Goal: Task Accomplishment & Management: Use online tool/utility

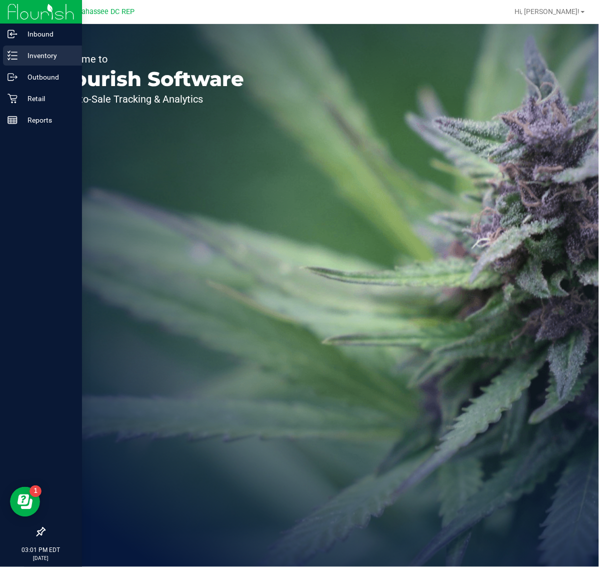
click at [46, 58] on p "Inventory" at bounding box center [48, 56] width 60 height 12
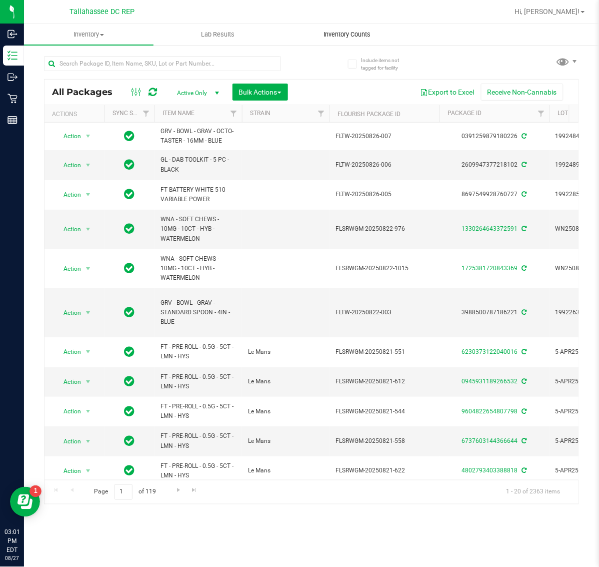
click at [346, 33] on span "Inventory Counts" at bounding box center [348, 34] width 74 height 9
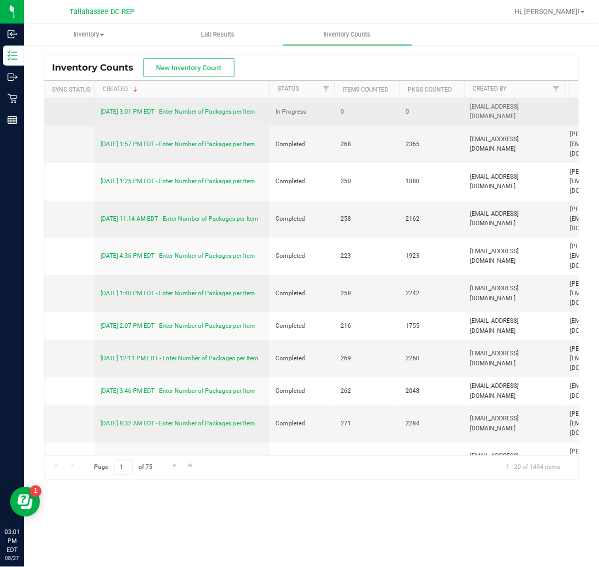
click at [223, 112] on link "[DATE] 3:01 PM EDT - Enter Number of Packages per Item" at bounding box center [178, 111] width 155 height 7
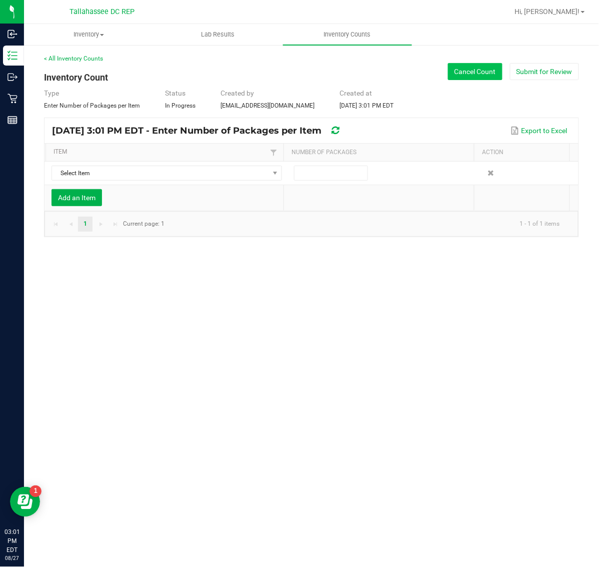
click at [474, 74] on button "Cancel Count" at bounding box center [475, 71] width 55 height 17
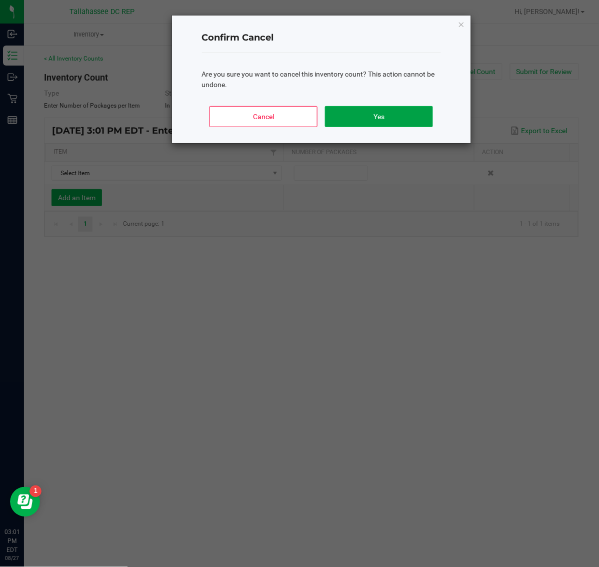
click at [366, 118] on button "Yes" at bounding box center [379, 116] width 108 height 21
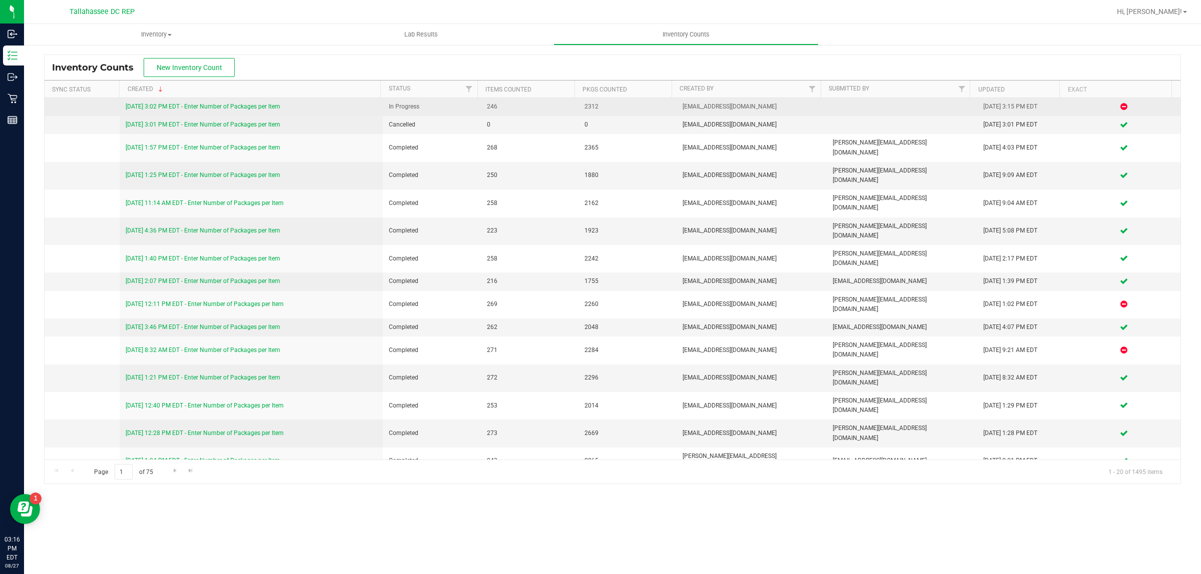
click at [248, 105] on link "[DATE] 3:02 PM EDT - Enter Number of Packages per Item" at bounding box center [203, 106] width 155 height 7
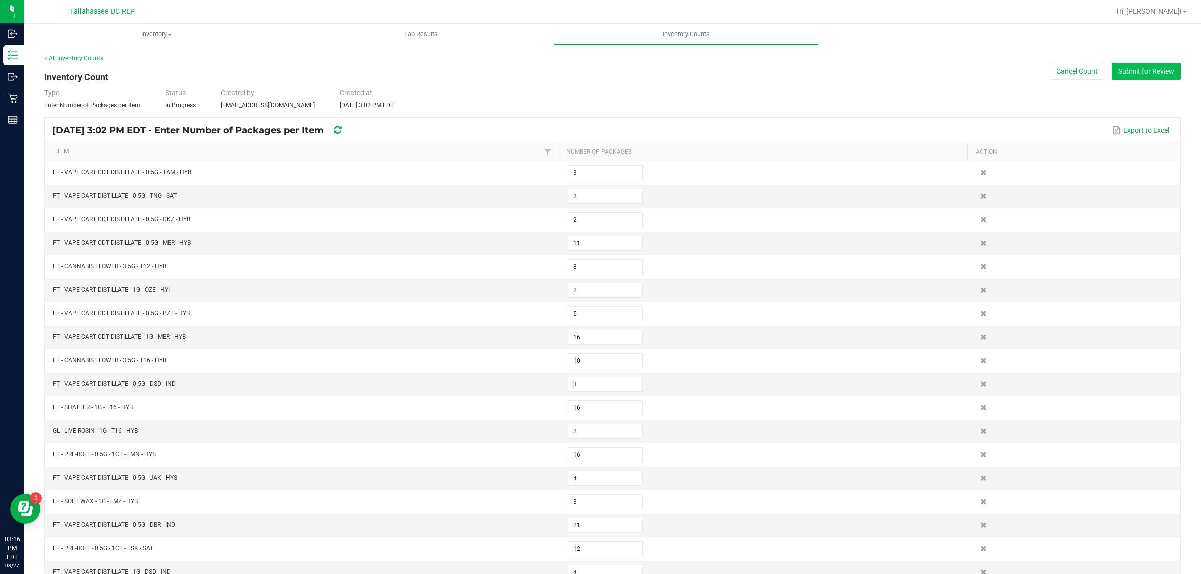
click at [1162, 75] on button "Submit for Review" at bounding box center [1146, 71] width 69 height 17
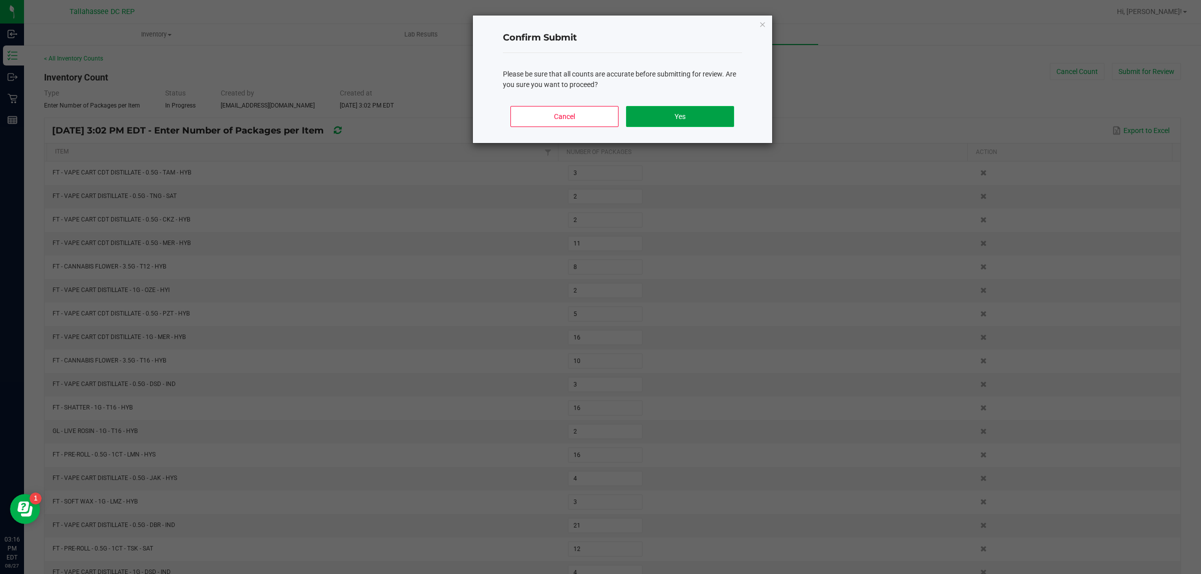
click at [709, 120] on button "Yes" at bounding box center [680, 116] width 108 height 21
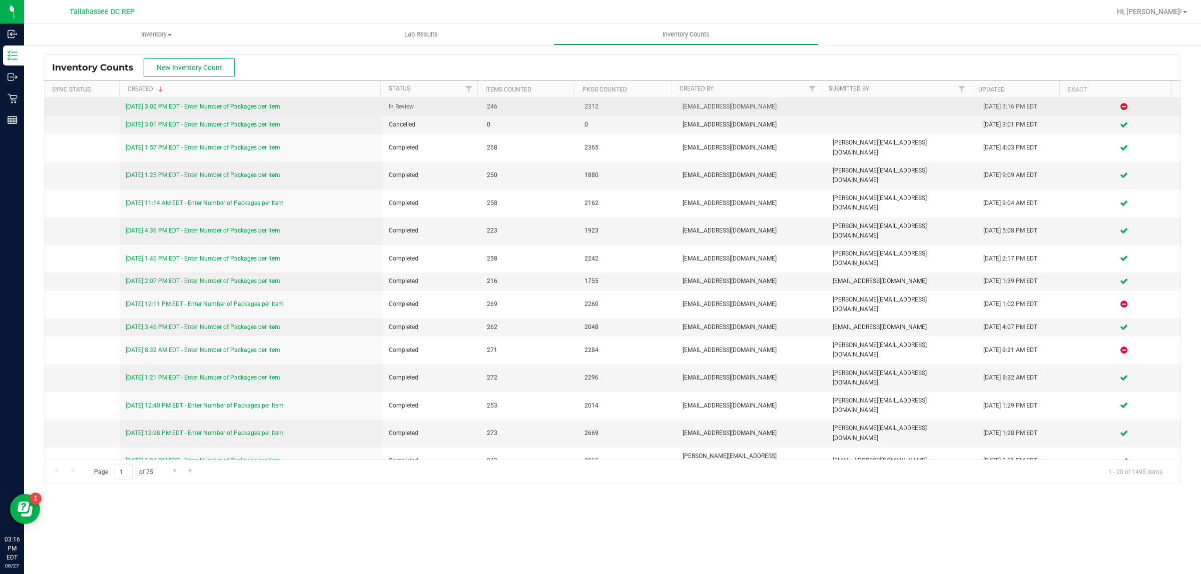
click at [271, 108] on link "[DATE] 3:02 PM EDT - Enter Number of Packages per Item" at bounding box center [203, 106] width 155 height 7
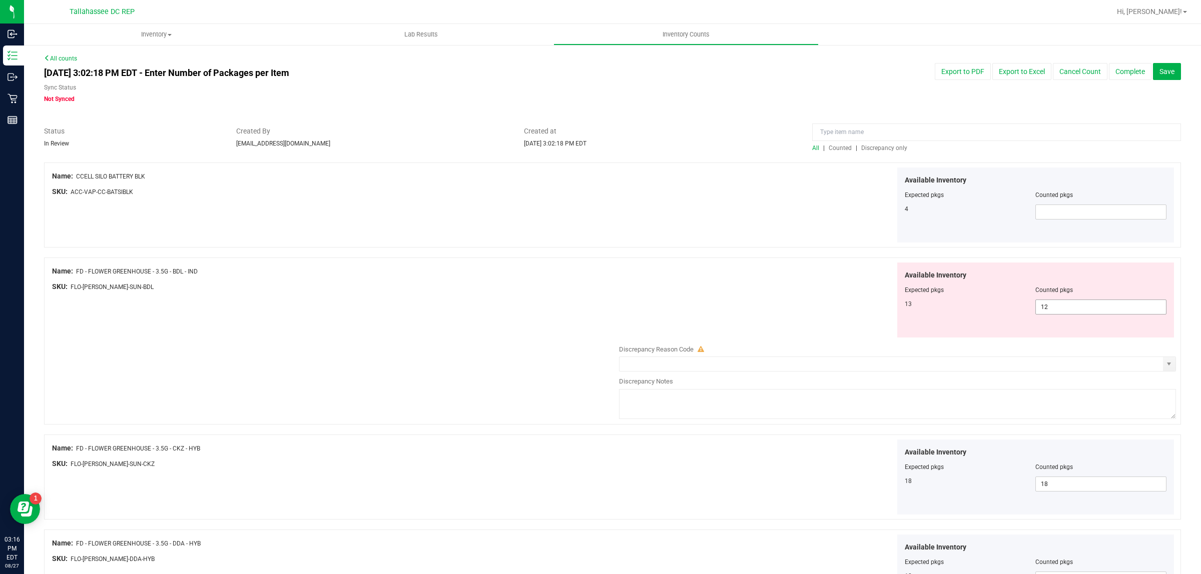
click at [1052, 311] on span "12 12" at bounding box center [1100, 307] width 131 height 15
click at [1052, 311] on input "12" at bounding box center [1101, 307] width 130 height 14
type input "13"
click at [833, 293] on div "Available Inventory Expected pkgs Counted pkgs 13 13 13" at bounding box center [895, 301] width 562 height 76
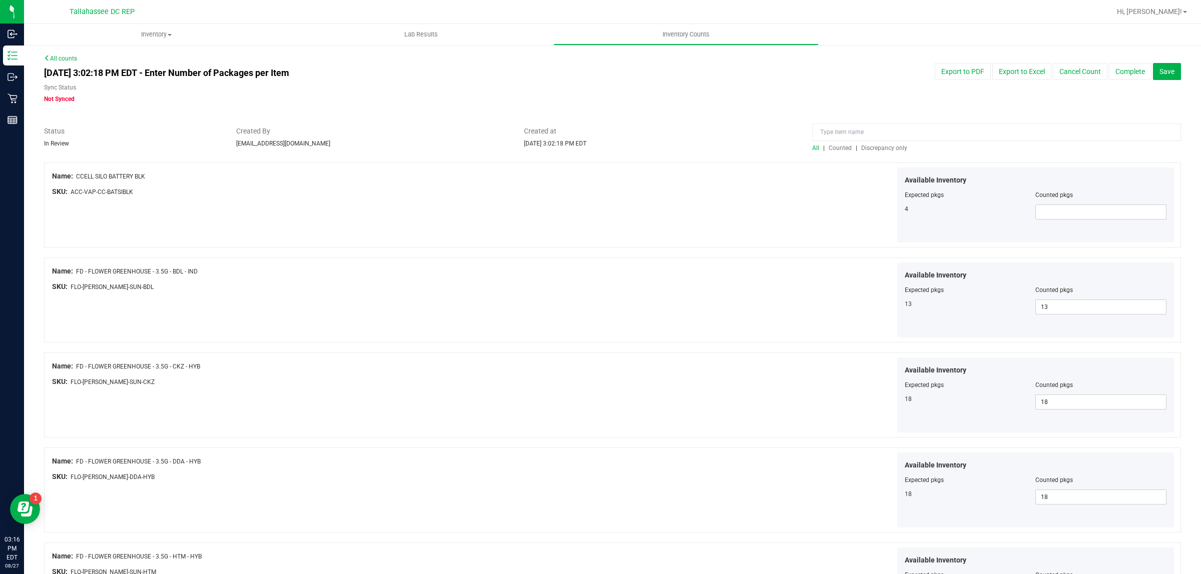
click at [866, 148] on span "Discrepancy only" at bounding box center [884, 148] width 46 height 7
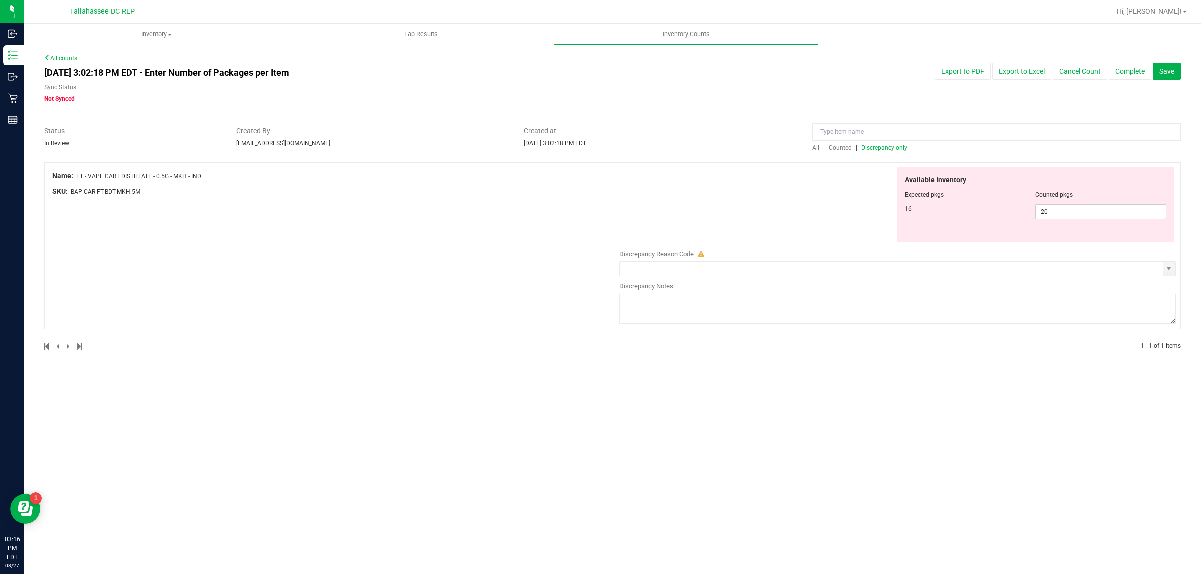
click at [389, 269] on div "Name: FT - VAPE CART DISTILLATE - 0.5G - MKH - IND SKU: BAP-CAR-FT-BDT-MKH.5M A…" at bounding box center [612, 246] width 1137 height 167
click at [1098, 207] on span "20 20" at bounding box center [1100, 212] width 131 height 15
click at [1098, 207] on input "20" at bounding box center [1101, 212] width 130 height 14
type input "16"
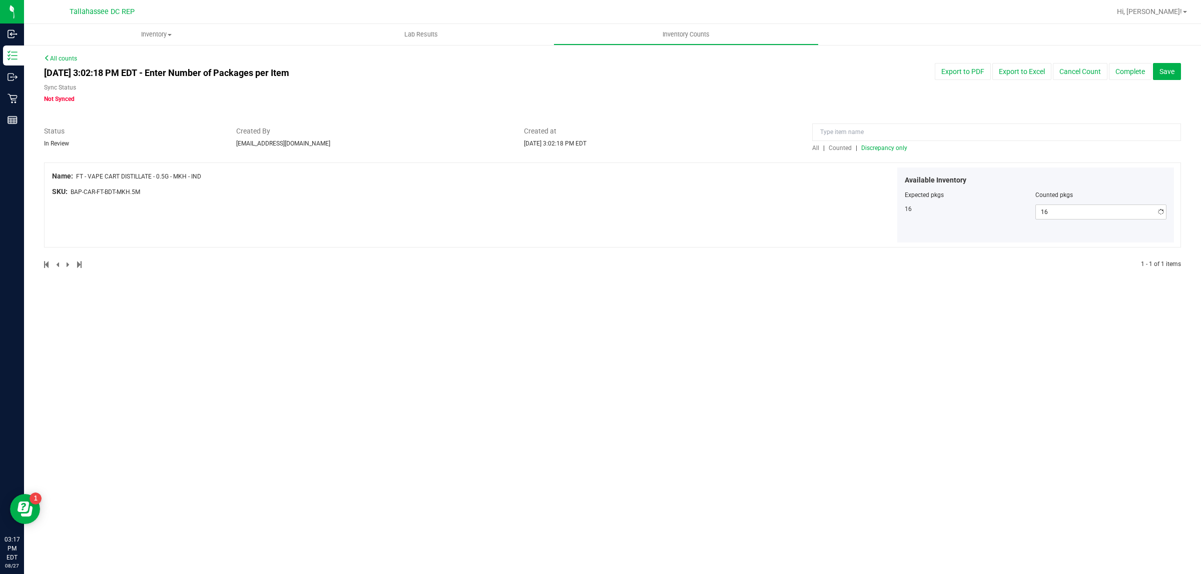
click at [839, 178] on div "Available Inventory Expected pkgs Counted pkgs 16 16 16" at bounding box center [895, 206] width 562 height 76
click at [817, 148] on span "All" at bounding box center [815, 148] width 7 height 7
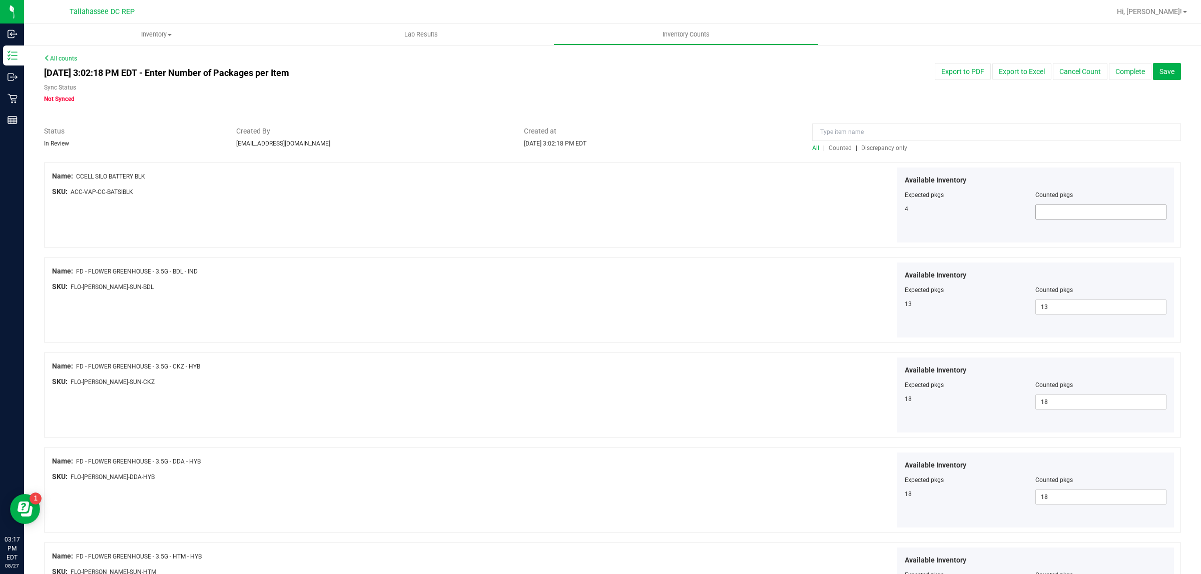
click at [1086, 205] on span at bounding box center [1100, 212] width 131 height 15
click at [1086, 208] on span at bounding box center [1100, 212] width 131 height 15
type input "4"
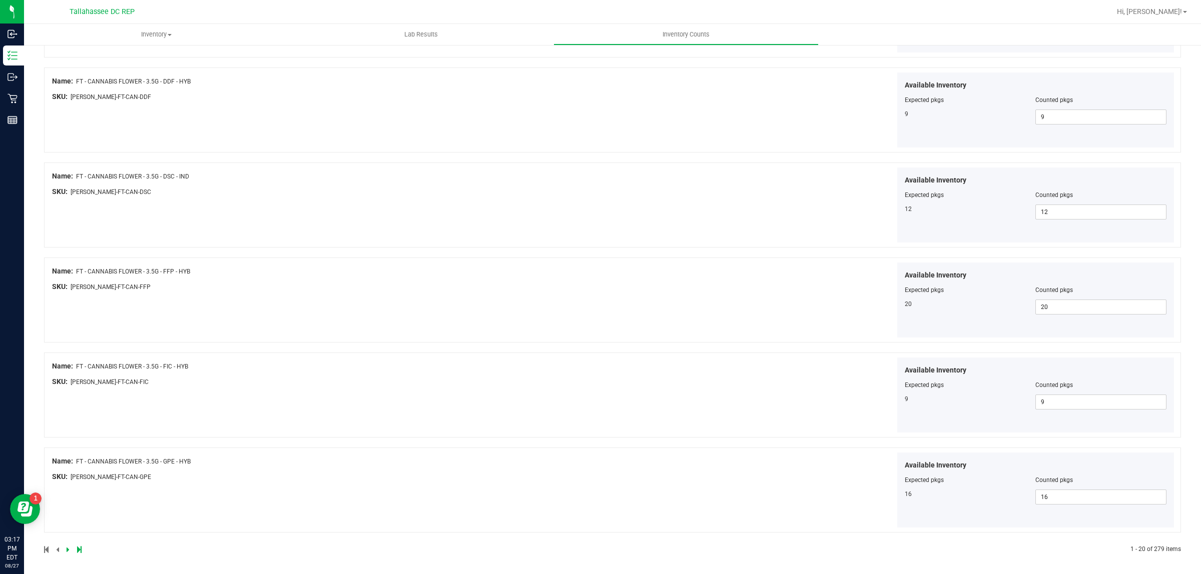
scroll to position [1527, 0]
type input "4"
click at [68, 548] on icon at bounding box center [68, 547] width 3 height 6
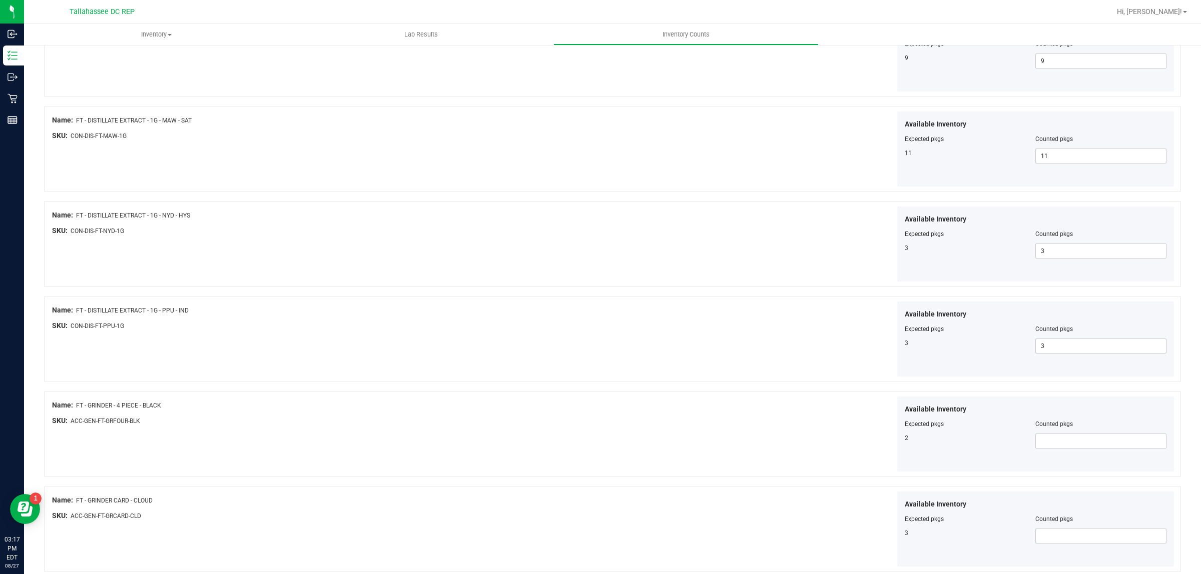
scroll to position [813, 0]
click at [1081, 255] on span at bounding box center [1100, 254] width 131 height 15
type input "2"
click at [1045, 357] on span at bounding box center [1100, 349] width 131 height 15
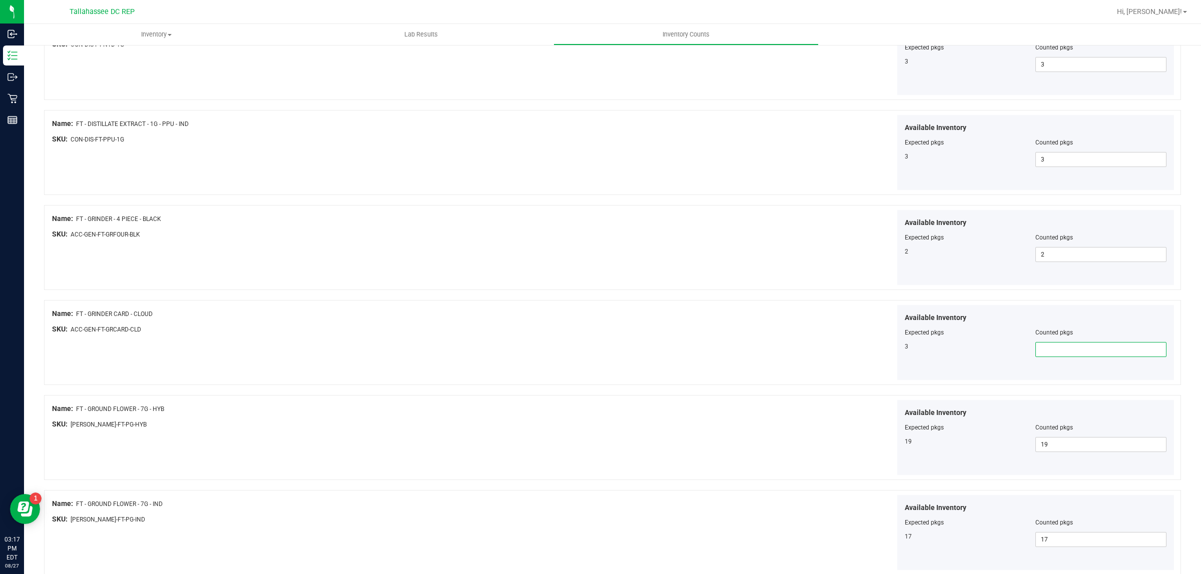
type input "3"
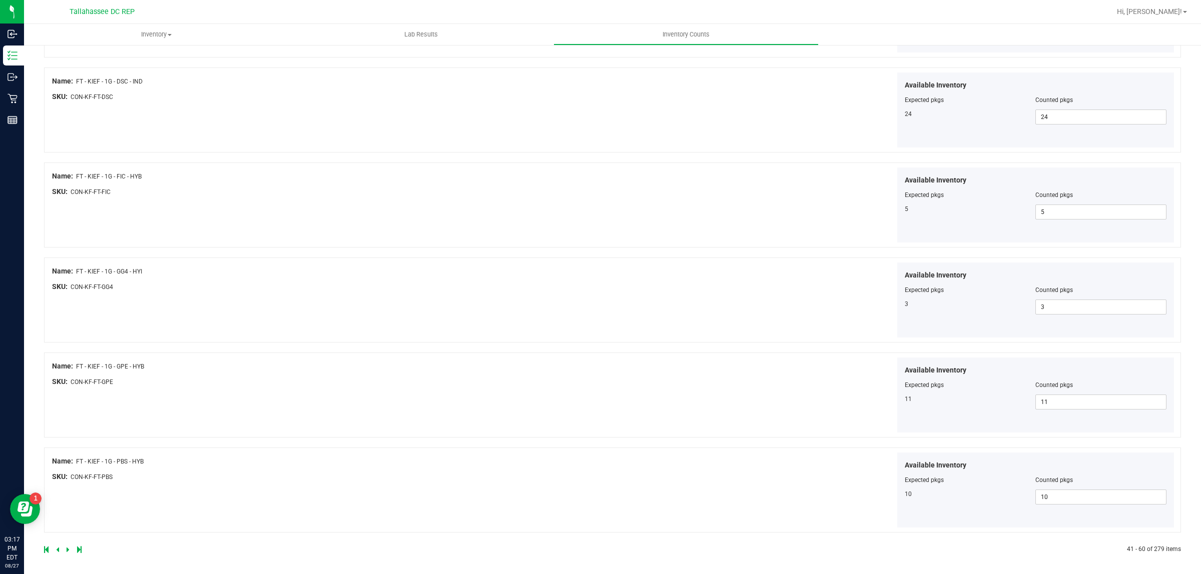
scroll to position [1527, 0]
type input "3"
click at [67, 546] on icon at bounding box center [68, 547] width 3 height 6
click at [67, 548] on icon at bounding box center [68, 547] width 3 height 6
click at [68, 546] on icon at bounding box center [68, 547] width 3 height 6
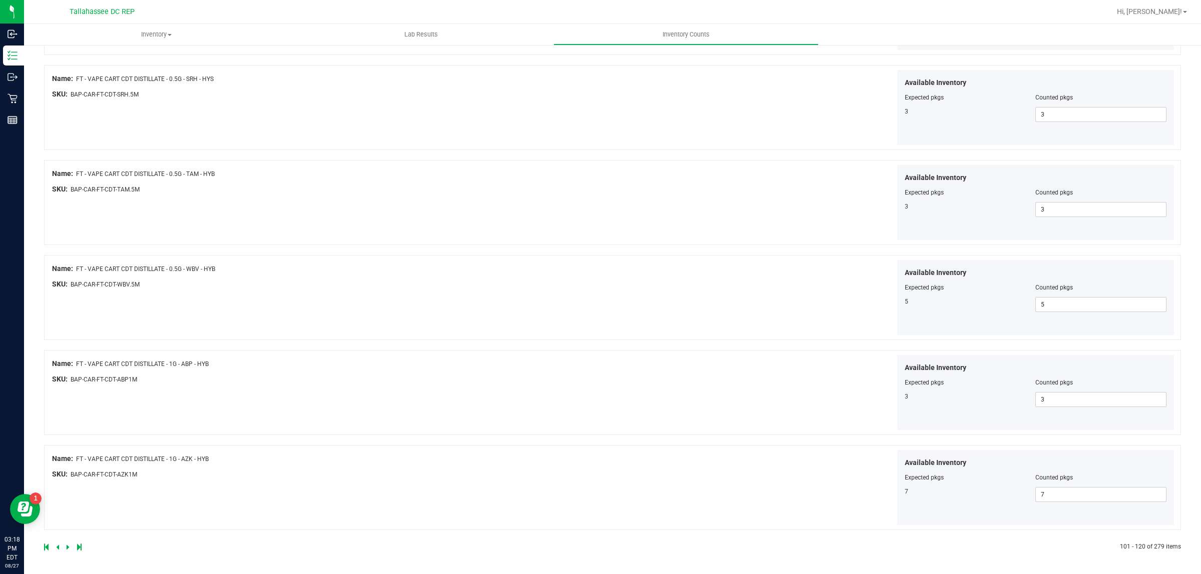
click at [68, 546] on icon at bounding box center [68, 547] width 3 height 6
click at [66, 545] on div at bounding box center [328, 547] width 568 height 9
click at [68, 546] on icon at bounding box center [68, 547] width 3 height 6
click at [68, 549] on icon at bounding box center [68, 547] width 3 height 6
click at [68, 546] on icon at bounding box center [68, 547] width 3 height 6
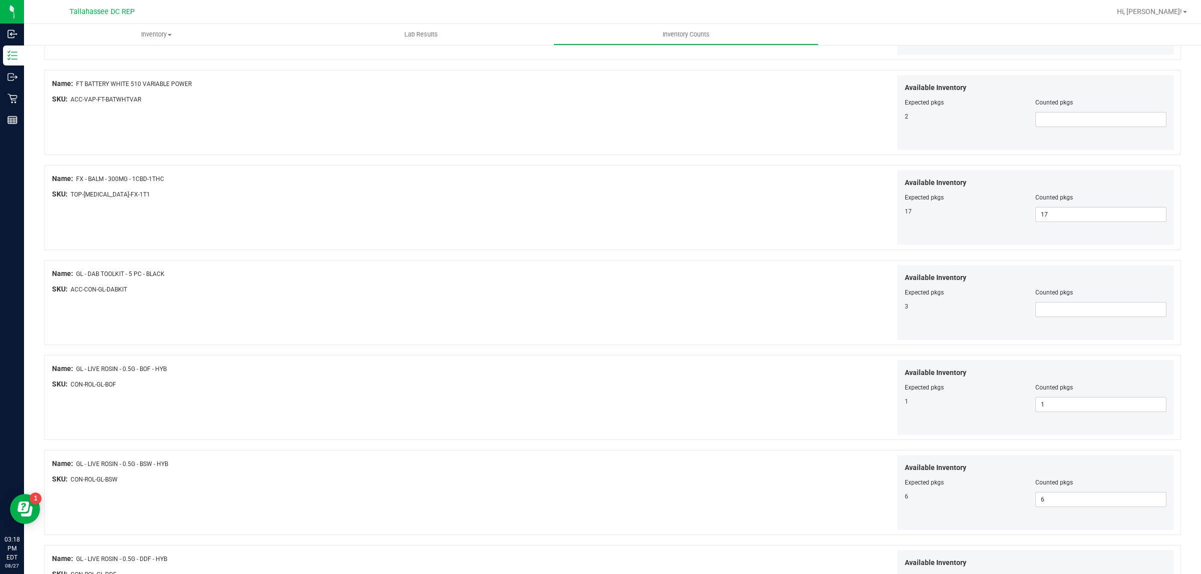
scroll to position [1313, 0]
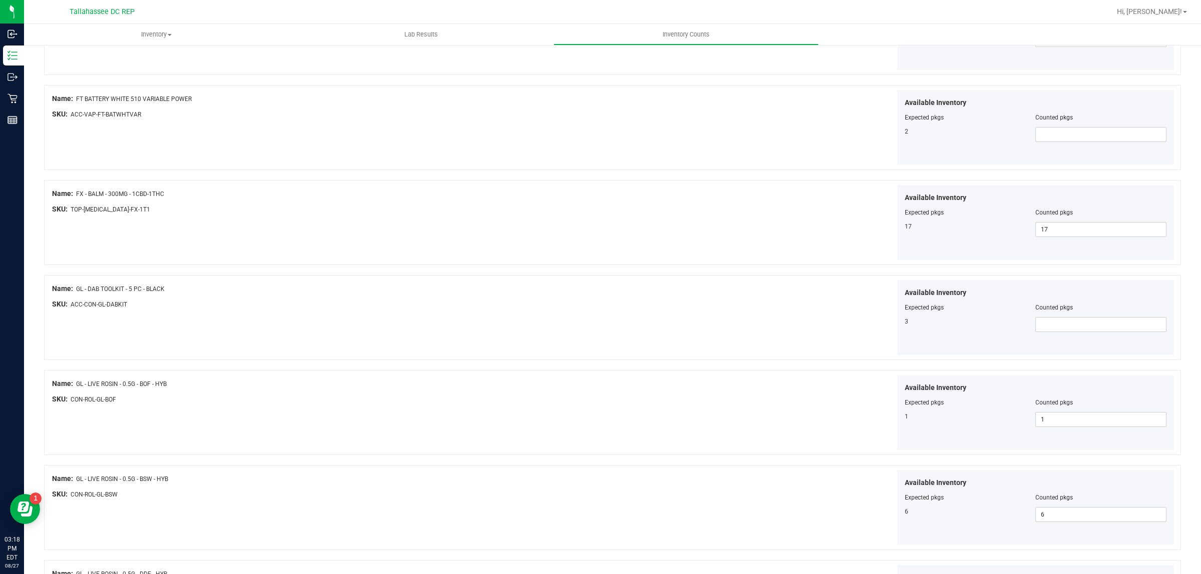
click at [1104, 317] on div at bounding box center [1036, 314] width 262 height 5
drag, startPoint x: 1106, startPoint y: 317, endPoint x: 1109, endPoint y: 323, distance: 7.4
click at [1109, 323] on div "Available Inventory Expected pkgs Counted pkgs 3" at bounding box center [1035, 317] width 277 height 75
click at [1109, 324] on span at bounding box center [1100, 324] width 131 height 15
type input "3"
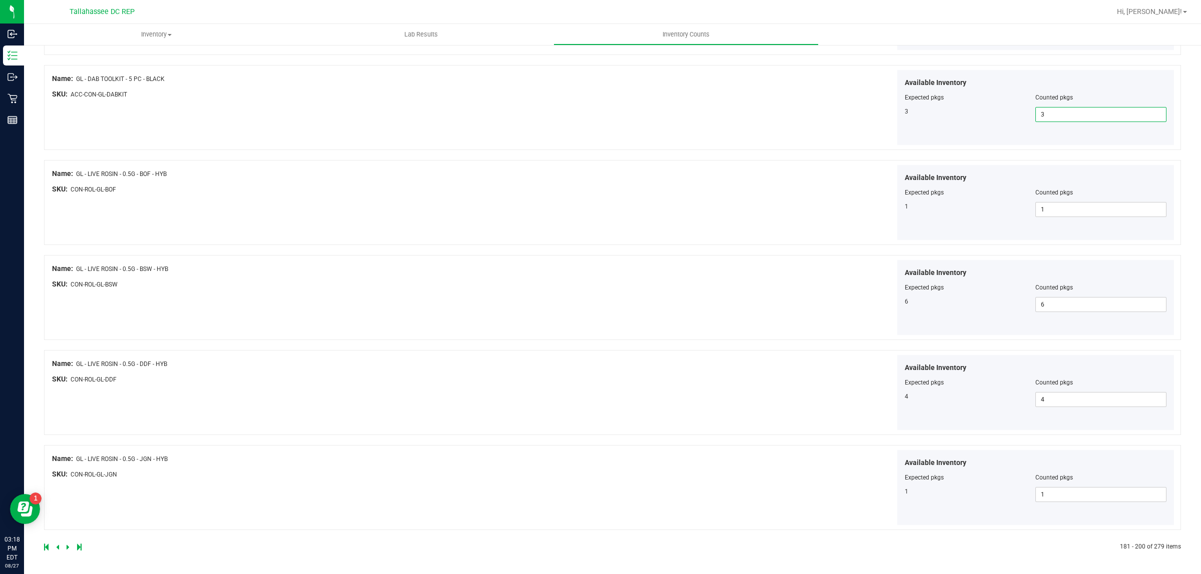
scroll to position [1527, 0]
type input "3"
click at [67, 550] on icon at bounding box center [68, 547] width 3 height 6
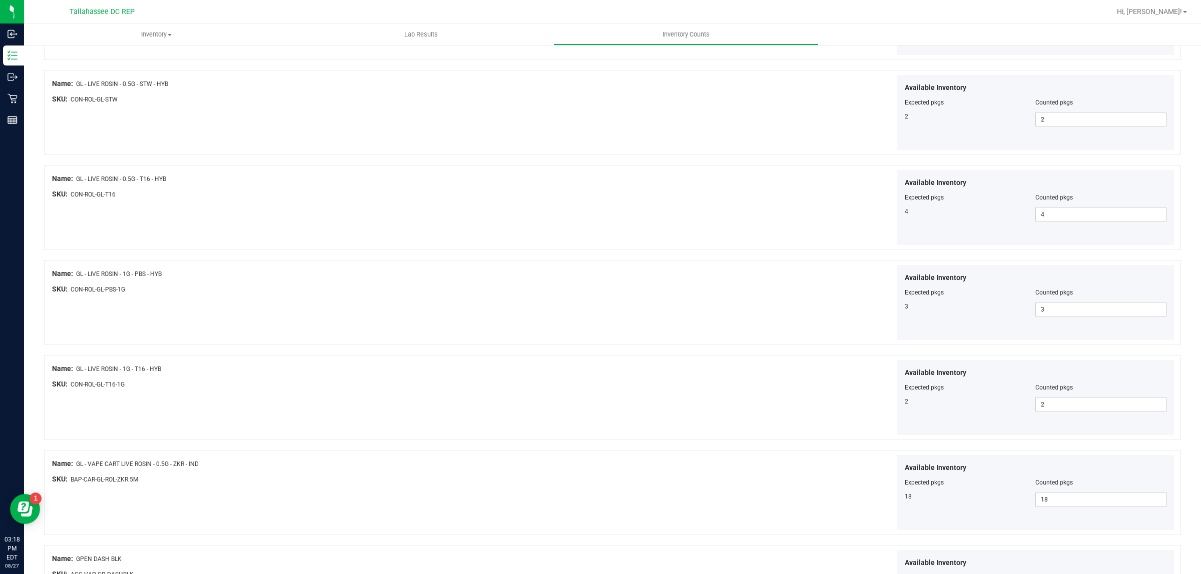
scroll to position [375, 0]
drag, startPoint x: 1093, startPoint y: 413, endPoint x: 1087, endPoint y: 421, distance: 10.3
click at [1092, 414] on span at bounding box center [1100, 407] width 131 height 15
type input "1"
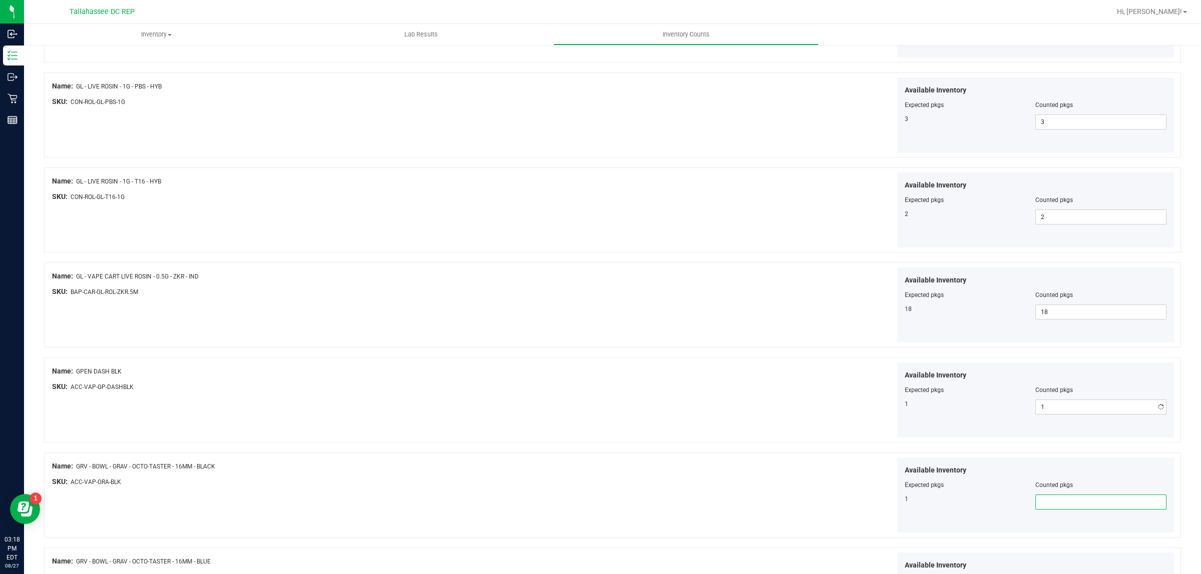
click at [1054, 512] on div "Available Inventory Expected pkgs Counted pkgs 1" at bounding box center [1035, 495] width 277 height 75
type input "1"
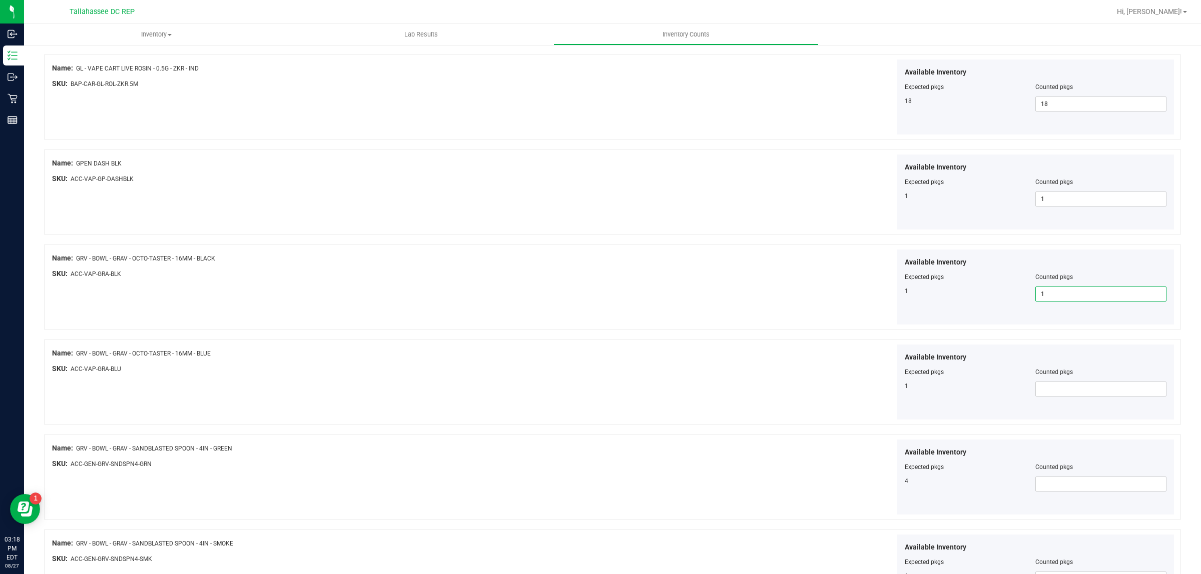
scroll to position [751, 0]
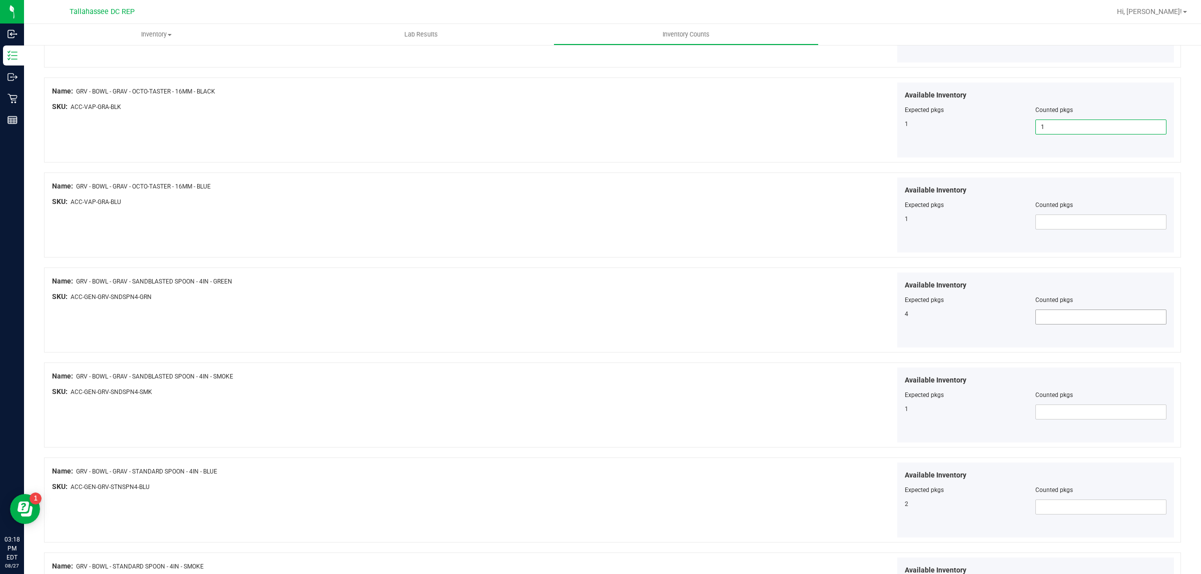
type input "1"
click at [1064, 316] on span at bounding box center [1100, 317] width 131 height 15
type input "4"
click at [1058, 408] on span at bounding box center [1100, 412] width 131 height 15
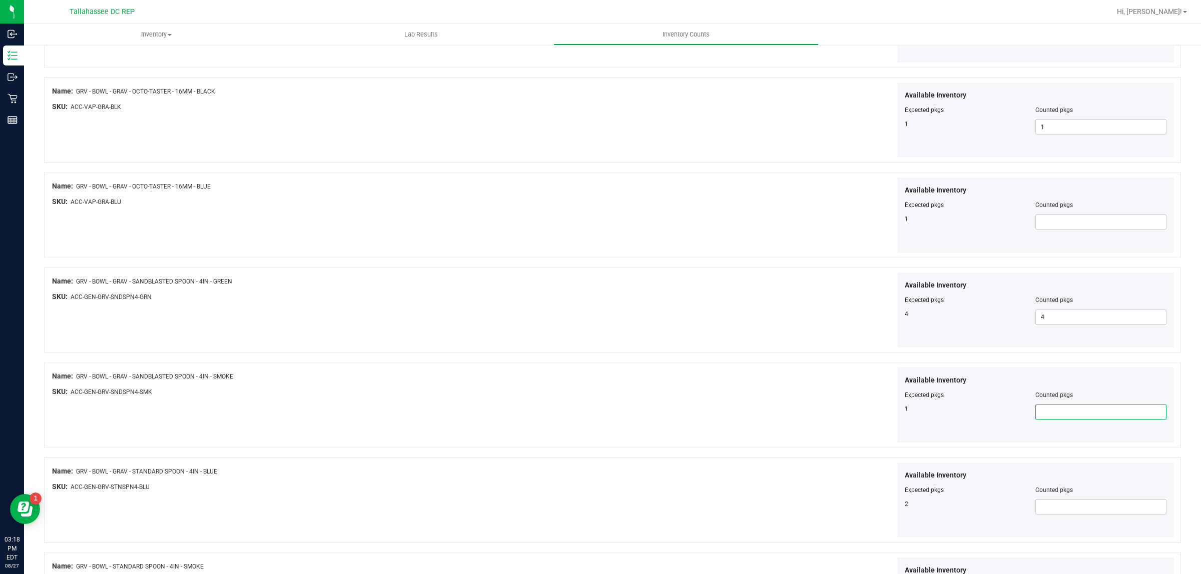
type input "1"
click at [1062, 511] on span at bounding box center [1100, 507] width 131 height 15
type input "2"
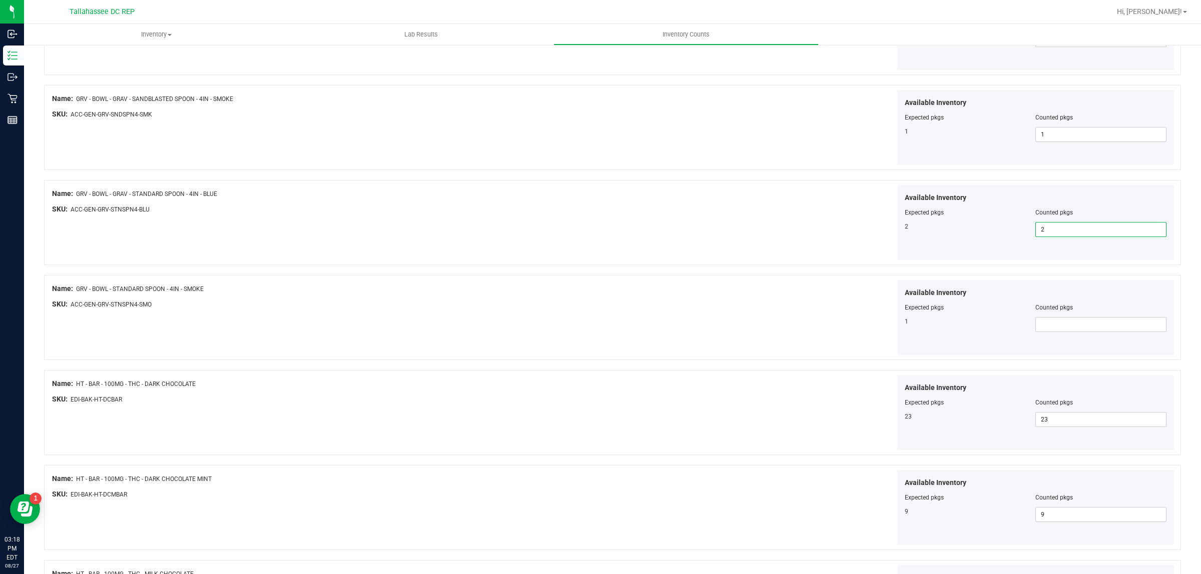
scroll to position [1126, 0]
type input "2"
click at [1069, 225] on span at bounding box center [1100, 227] width 131 height 15
type input "1"
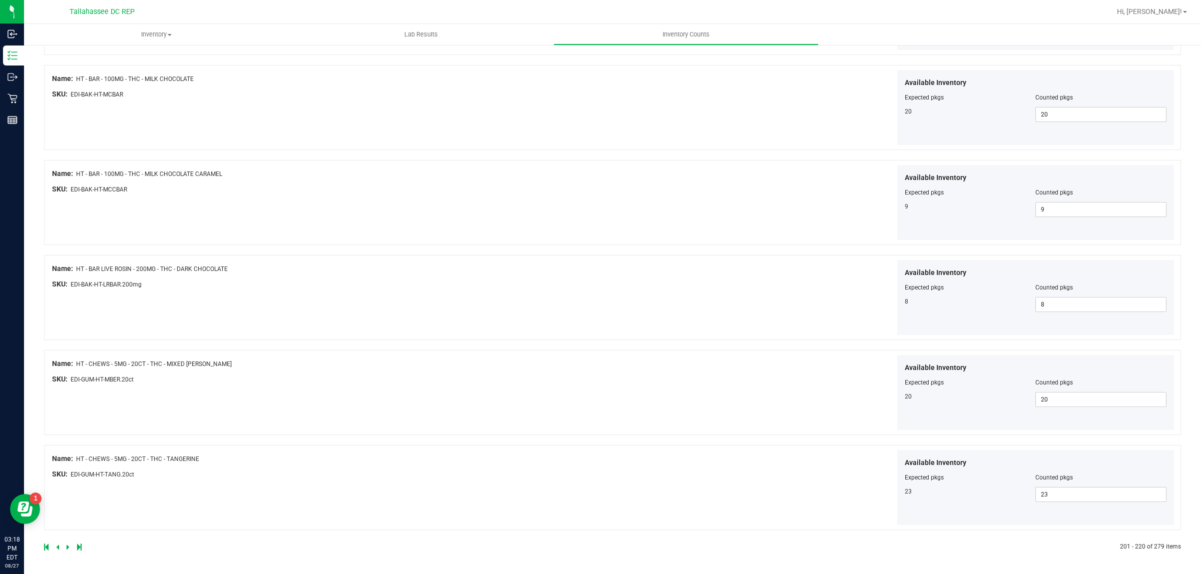
type input "1"
click at [68, 548] on icon at bounding box center [68, 547] width 3 height 6
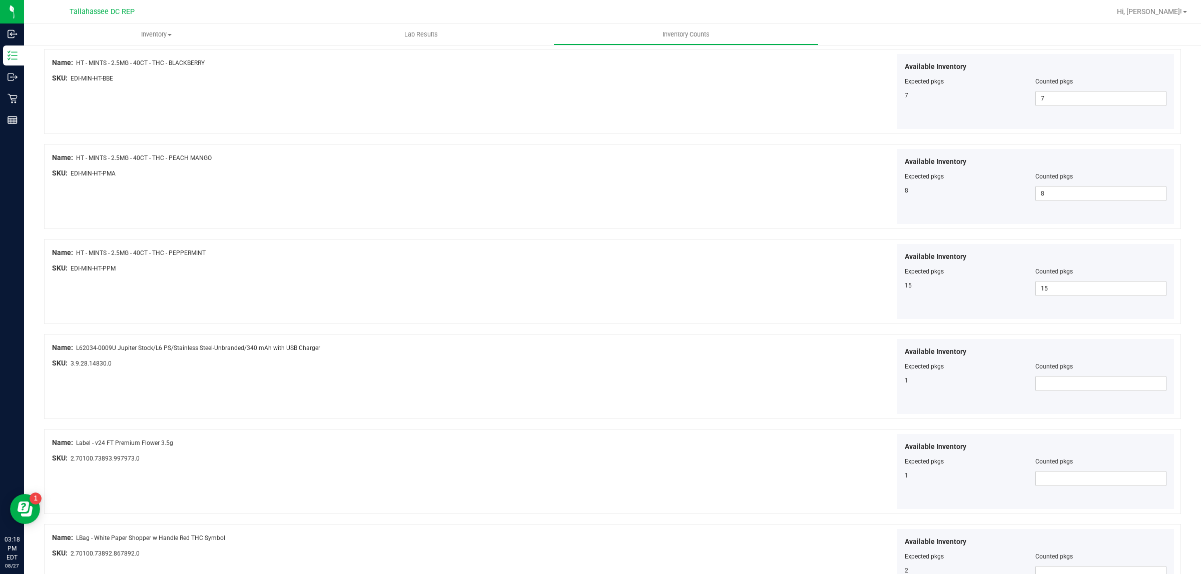
scroll to position [125, 0]
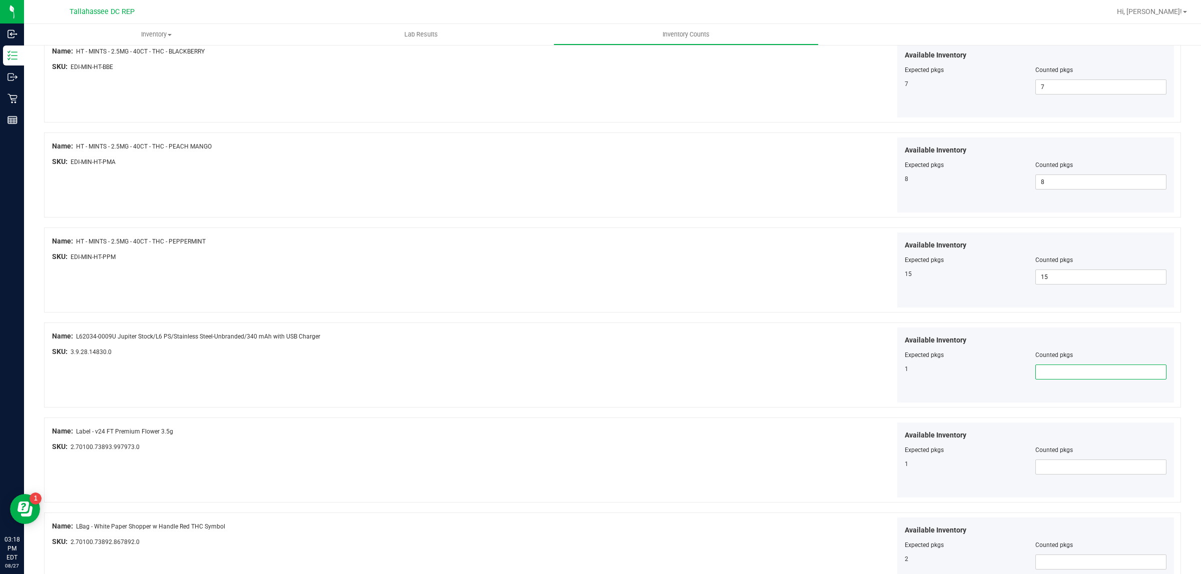
click at [1079, 376] on span at bounding box center [1100, 372] width 131 height 15
type input "1"
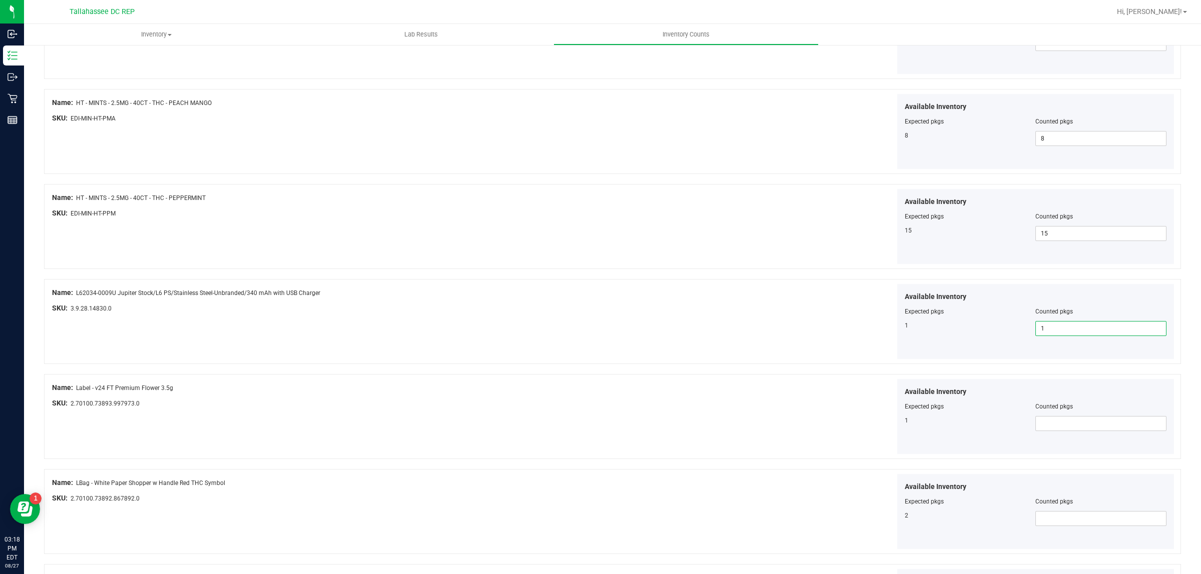
scroll to position [313, 0]
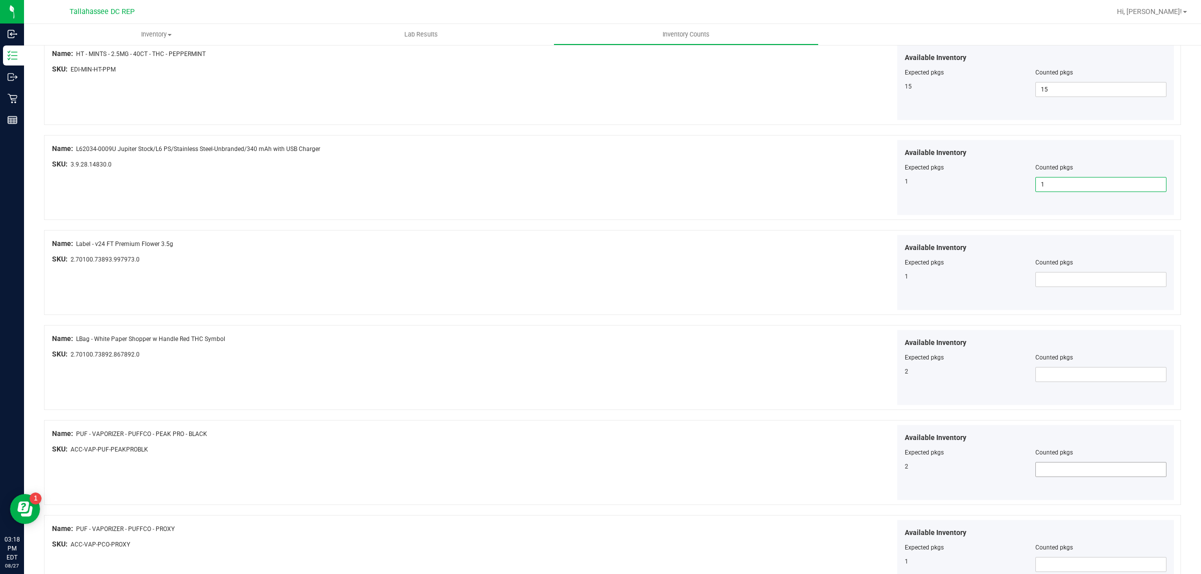
type input "1"
click at [1040, 469] on span at bounding box center [1100, 469] width 131 height 15
type input "2"
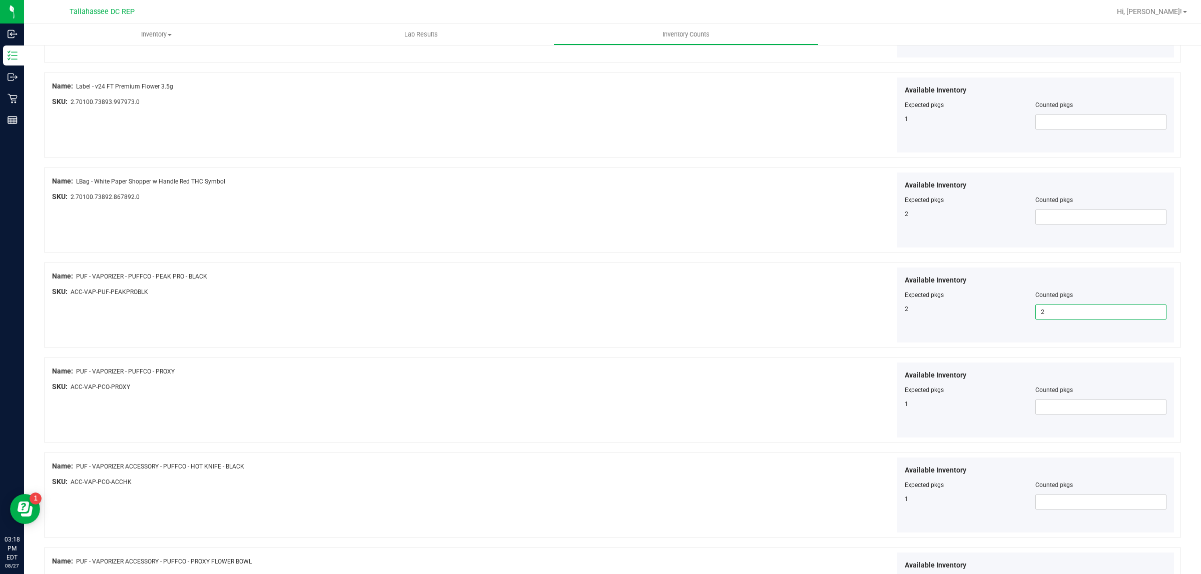
scroll to position [500, 0]
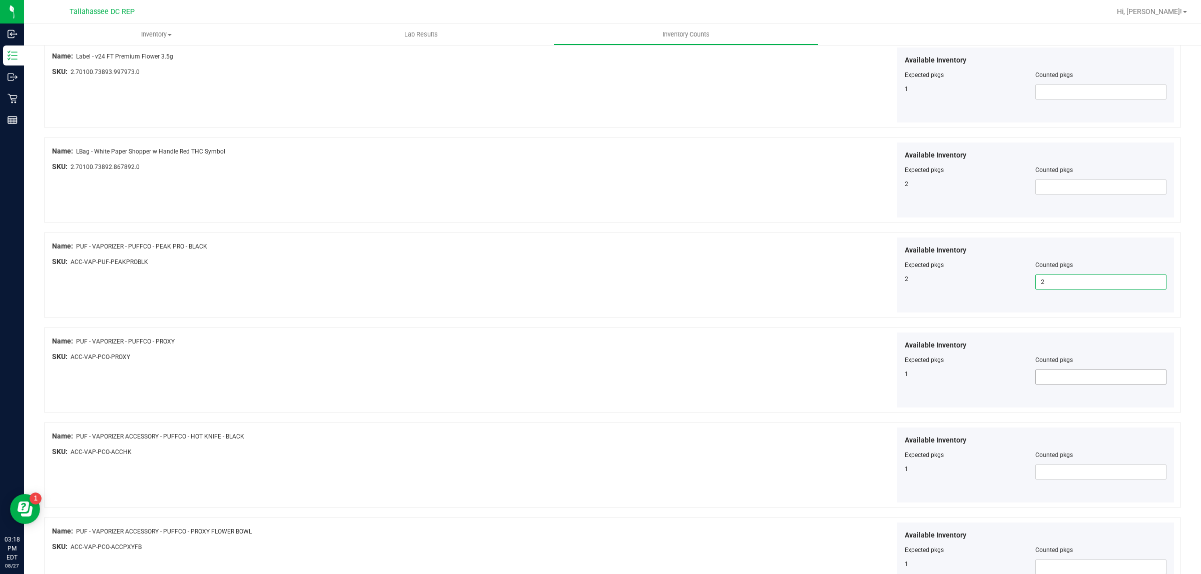
type input "2"
drag, startPoint x: 1076, startPoint y: 381, endPoint x: 1070, endPoint y: 412, distance: 31.2
click at [1076, 382] on span at bounding box center [1100, 377] width 131 height 15
type input "1"
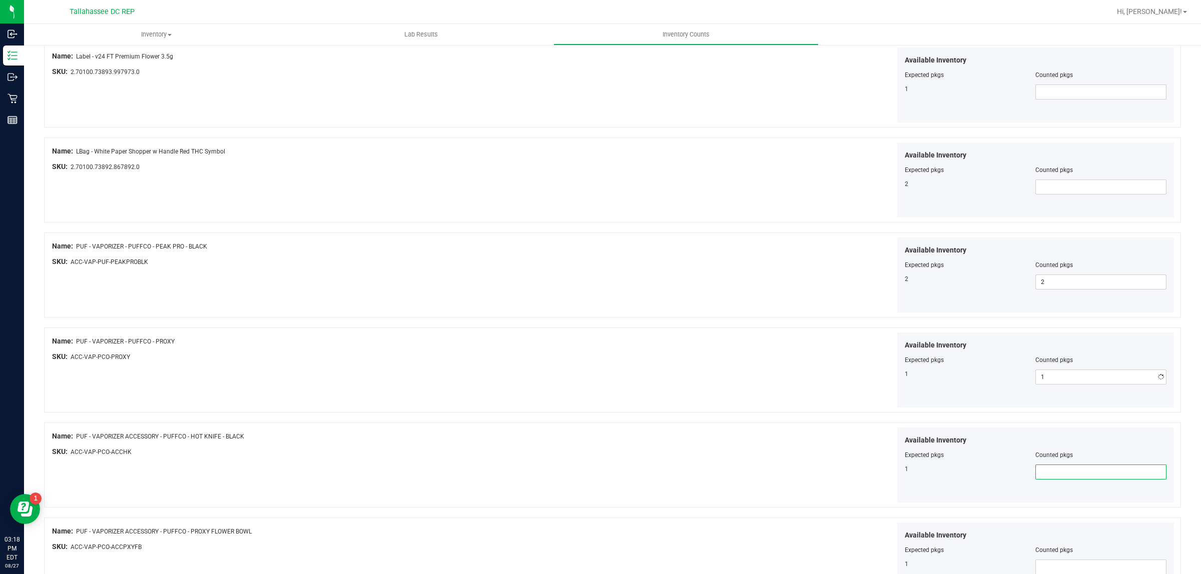
drag, startPoint x: 1085, startPoint y: 469, endPoint x: 1080, endPoint y: 471, distance: 5.4
click at [1080, 471] on span at bounding box center [1100, 472] width 131 height 15
type input "1"
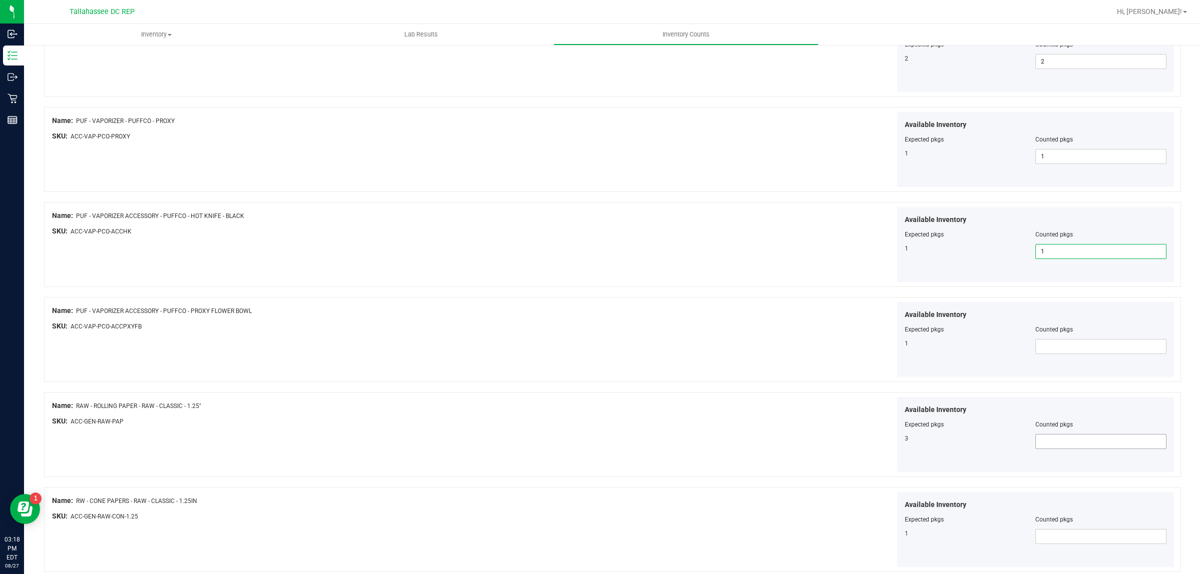
scroll to position [813, 0]
type input "1"
click at [1067, 255] on span at bounding box center [1100, 254] width 131 height 15
type input "1"
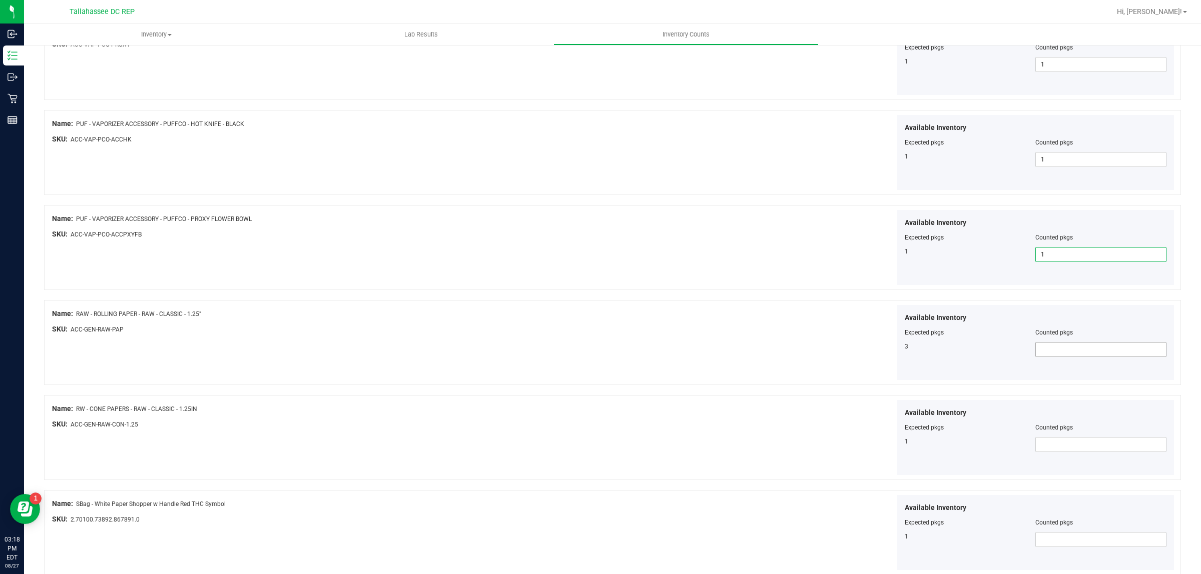
click at [1056, 355] on span at bounding box center [1100, 349] width 131 height 15
type input "3"
click at [1058, 443] on span at bounding box center [1100, 444] width 131 height 15
type input "1"
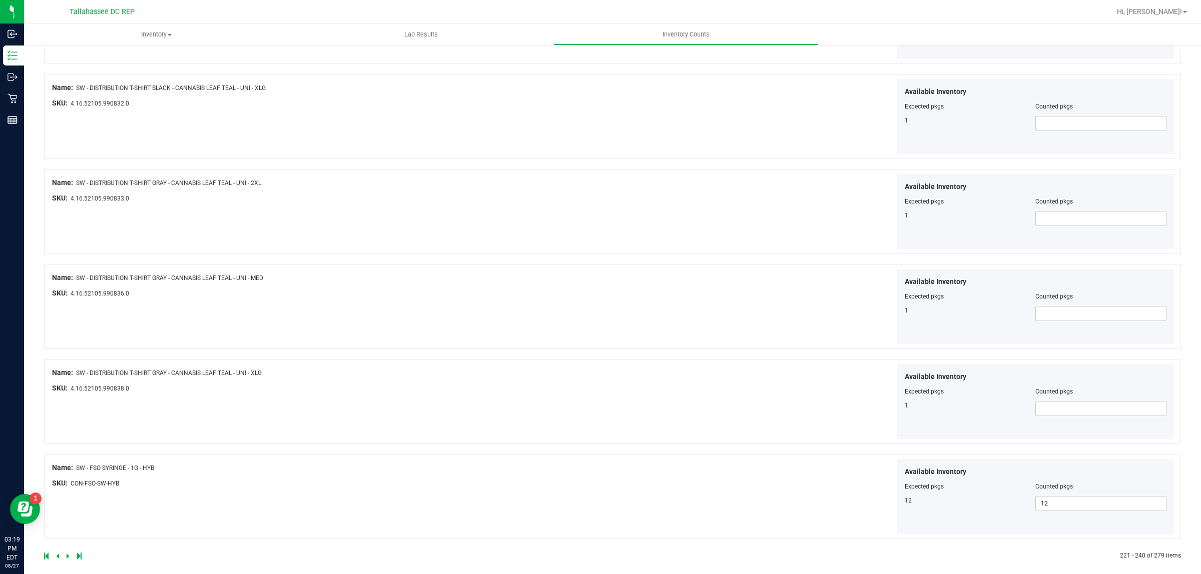
scroll to position [1527, 0]
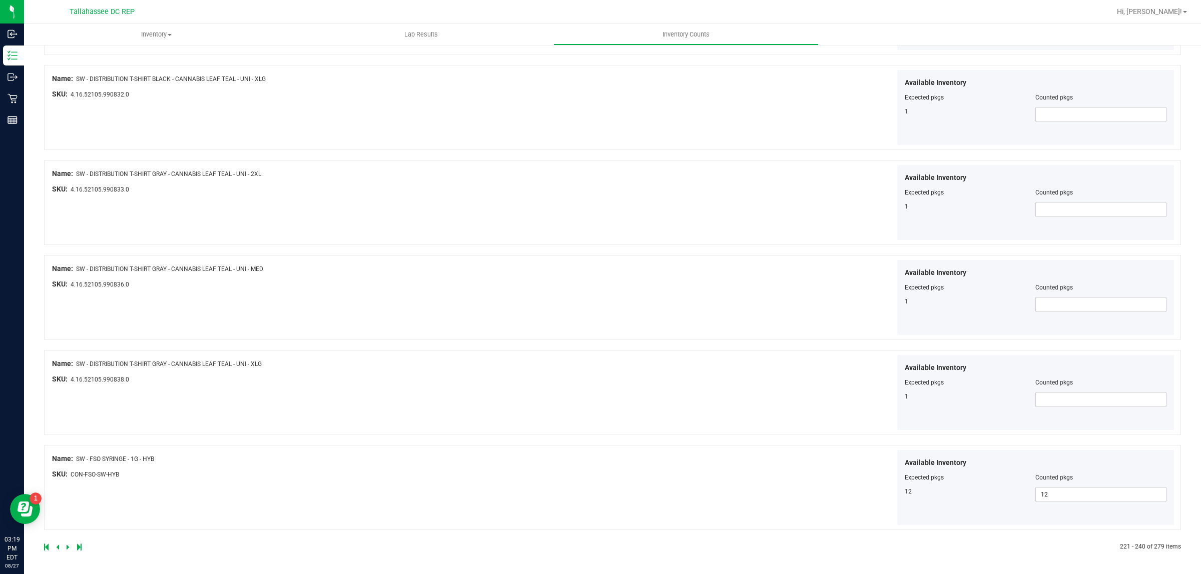
type input "1"
click at [68, 550] on icon at bounding box center [68, 547] width 3 height 6
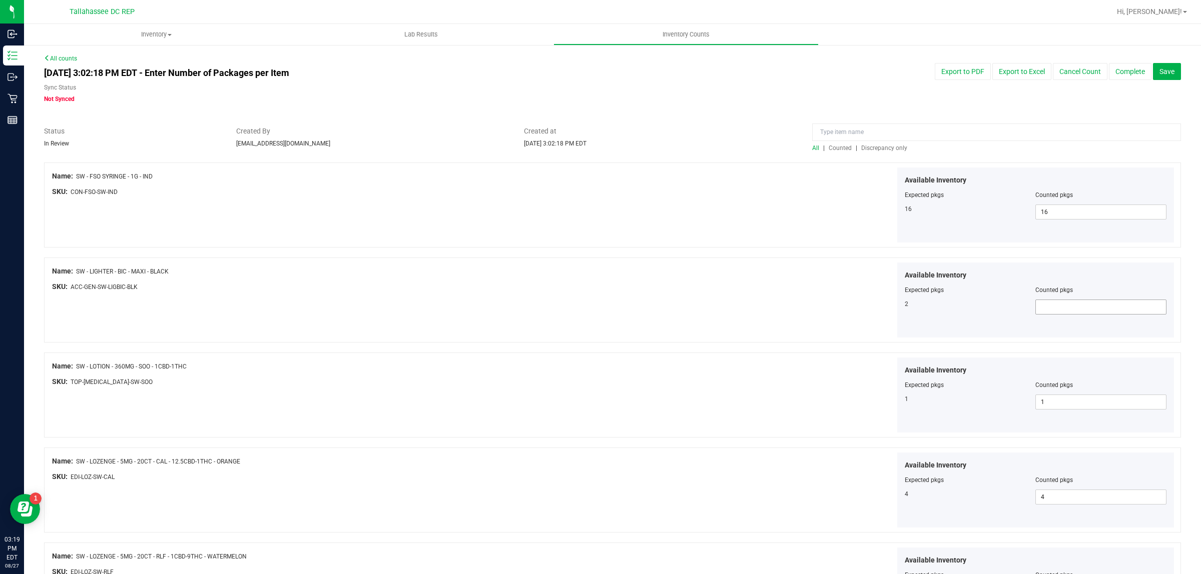
click at [1068, 313] on span at bounding box center [1100, 307] width 131 height 15
type input "2"
click at [1159, 73] on span "Save" at bounding box center [1166, 72] width 15 height 8
